Goal: Find specific page/section: Find specific page/section

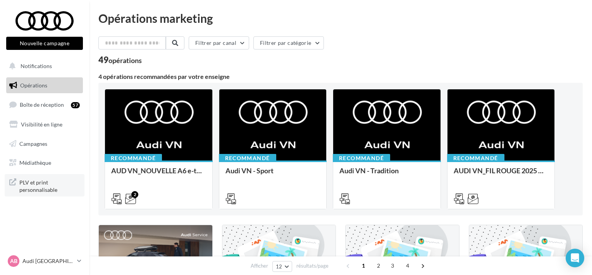
click at [36, 179] on span "PLV et print personnalisable" at bounding box center [49, 185] width 60 height 17
click at [48, 163] on span "Médiathèque" at bounding box center [35, 163] width 32 height 7
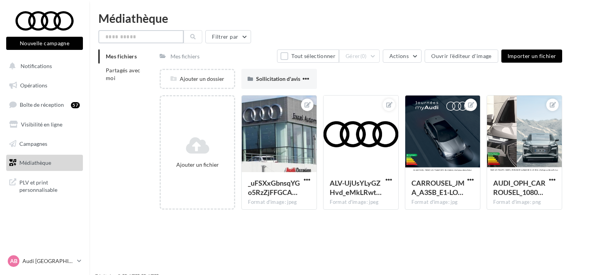
click at [122, 38] on input "text" at bounding box center [140, 36] width 85 height 13
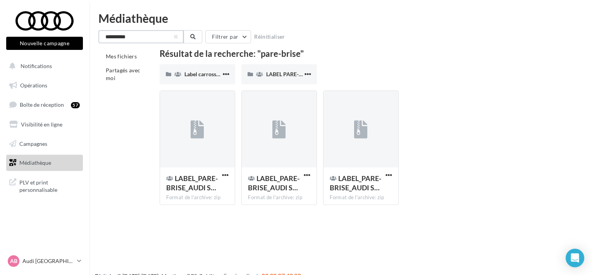
type input "**********"
